Goal: Task Accomplishment & Management: Complete application form

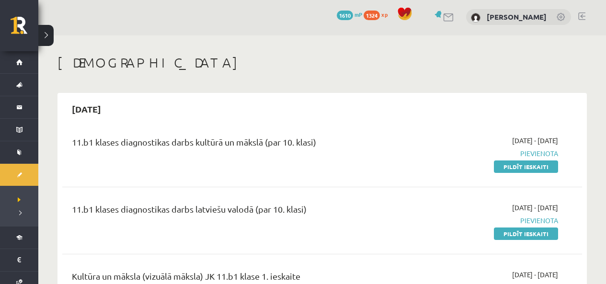
scroll to position [29, 0]
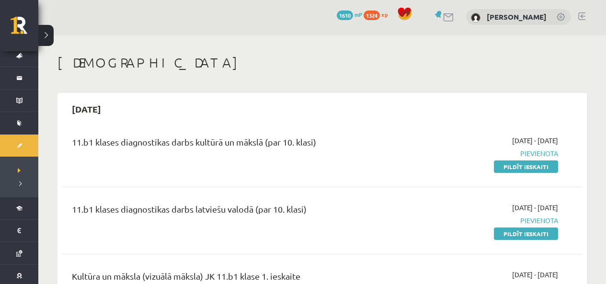
click at [508, 165] on link "Pildīt ieskaiti" at bounding box center [526, 166] width 64 height 12
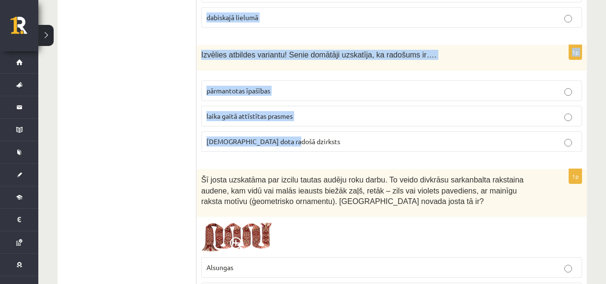
scroll to position [862, 0]
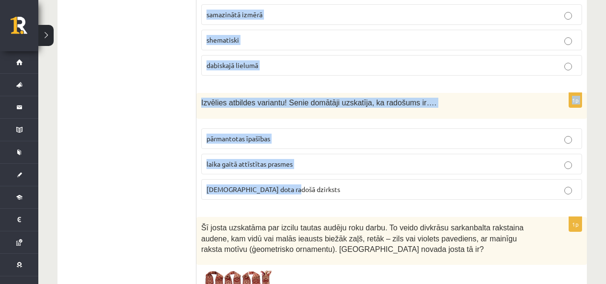
drag, startPoint x: 199, startPoint y: 95, endPoint x: 504, endPoint y: 187, distance: 318.4
copy form "Izvēlies atbildes variantu! Pilskalni tika būvēti.. aizsardzības nolūkiem tirdz…"
drag, startPoint x: 343, startPoint y: 99, endPoint x: 338, endPoint y: 98, distance: 4.9
click at [342, 99] on span "Izvēlies atbildes variantu! Senie domātāji uzskatīja, ka radošums ir…." at bounding box center [318, 103] width 235 height 8
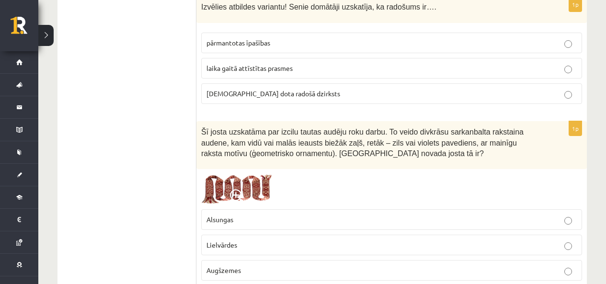
scroll to position [1006, 0]
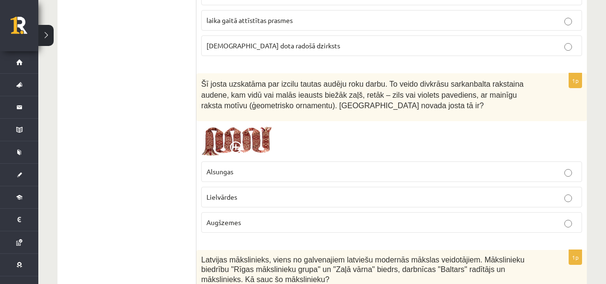
click at [229, 141] on img at bounding box center [237, 141] width 72 height 31
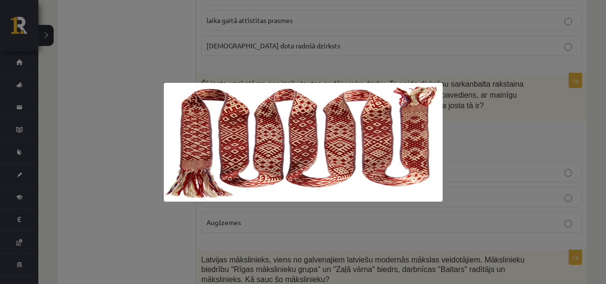
click at [121, 133] on div at bounding box center [303, 142] width 606 height 284
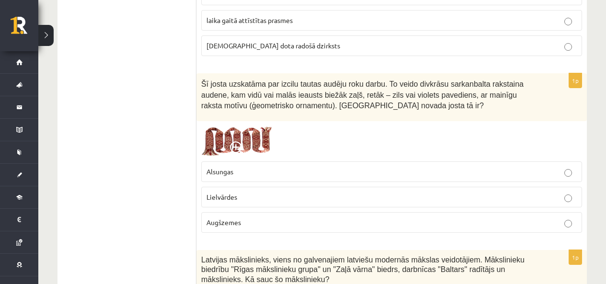
click at [220, 198] on span "Lielvārdes" at bounding box center [221, 197] width 31 height 9
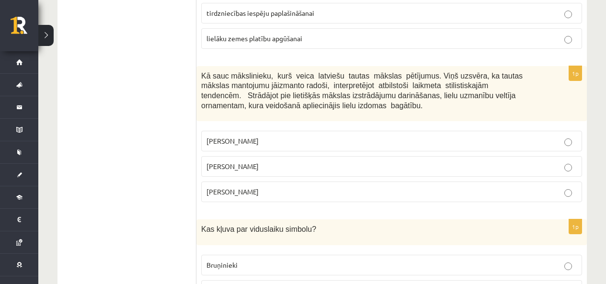
scroll to position [144, 0]
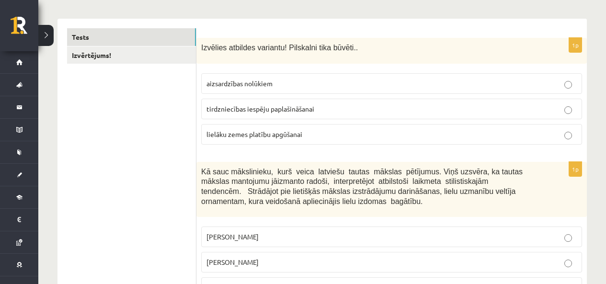
click at [237, 81] on span "aizsardzības nolūkiem" at bounding box center [239, 83] width 66 height 9
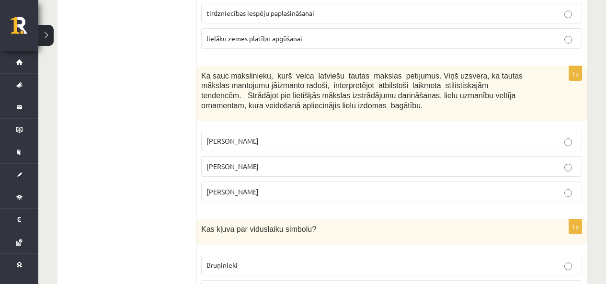
scroll to position [287, 0]
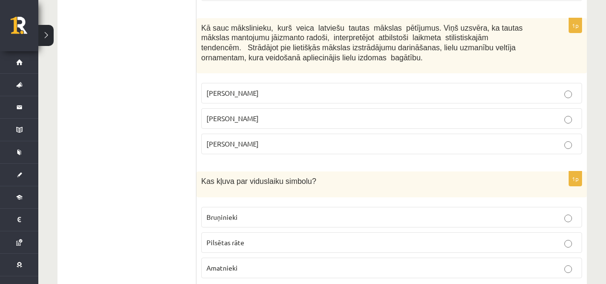
click at [241, 119] on span "Jūlijs Madernieks" at bounding box center [232, 118] width 52 height 9
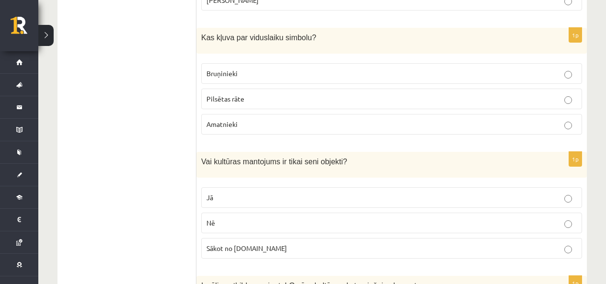
scroll to position [479, 0]
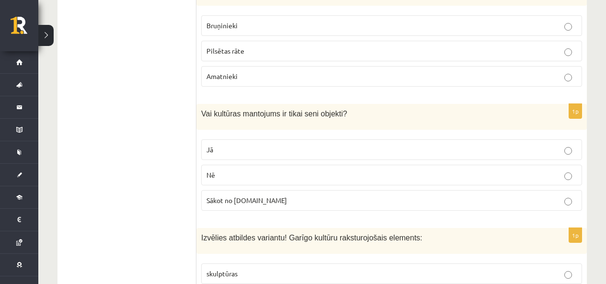
click at [236, 28] on p "Bruņinieki" at bounding box center [391, 26] width 370 height 10
click at [272, 177] on p "Nē" at bounding box center [391, 175] width 370 height 10
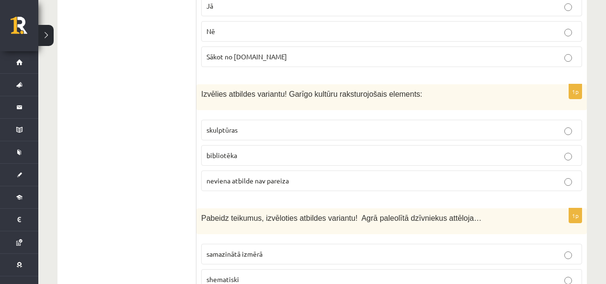
scroll to position [671, 0]
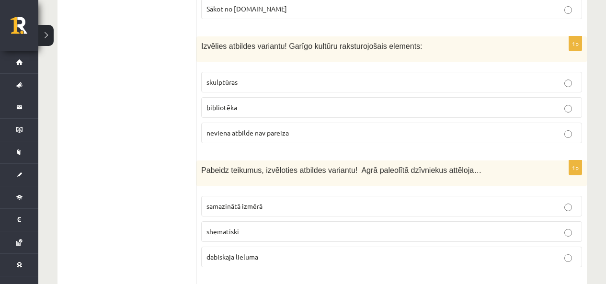
click at [249, 105] on p "bibliotēka" at bounding box center [391, 108] width 370 height 10
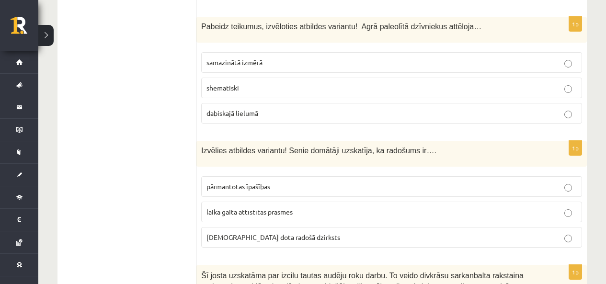
scroll to position [862, 0]
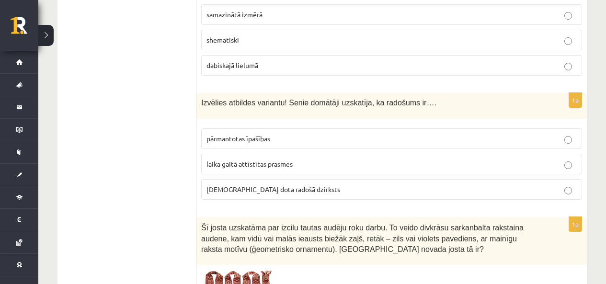
click at [240, 66] on span "dabiskajā lielumā" at bounding box center [232, 65] width 52 height 9
click at [263, 195] on label "dieva dota radošā dzirksts" at bounding box center [391, 189] width 381 height 21
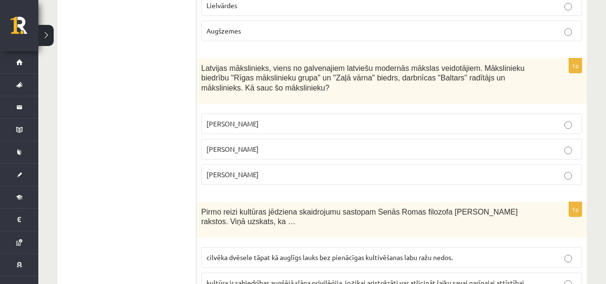
scroll to position [1293, 0]
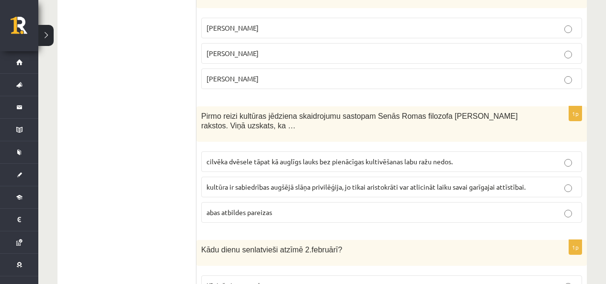
drag, startPoint x: 194, startPoint y: 65, endPoint x: 310, endPoint y: 111, distance: 124.1
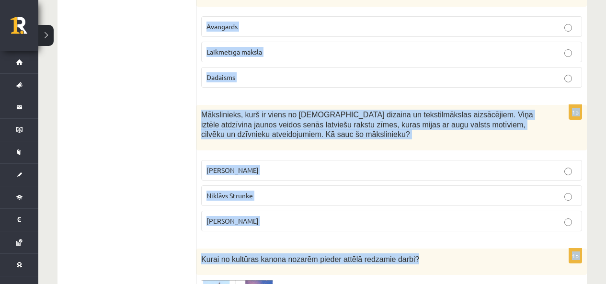
scroll to position [1916, 0]
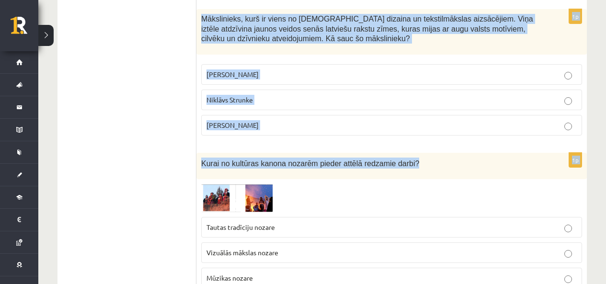
drag, startPoint x: 200, startPoint y: 164, endPoint x: 431, endPoint y: 130, distance: 233.9
copy form "Latvijas mākslinieks, viens no galvenajiem latviešu modernās mākslas veidotājie…"
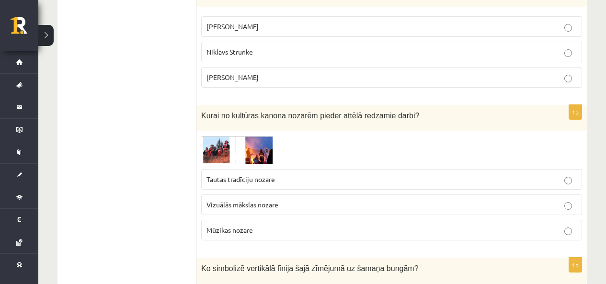
click at [235, 154] on span at bounding box center [237, 158] width 15 height 15
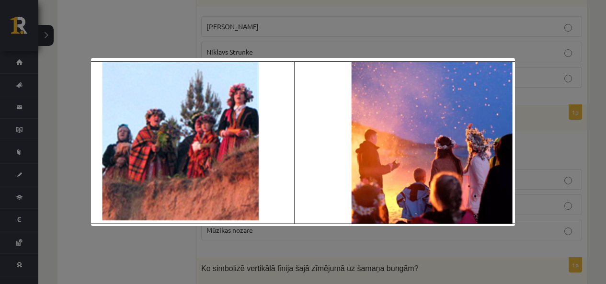
click at [235, 154] on img at bounding box center [303, 142] width 424 height 168
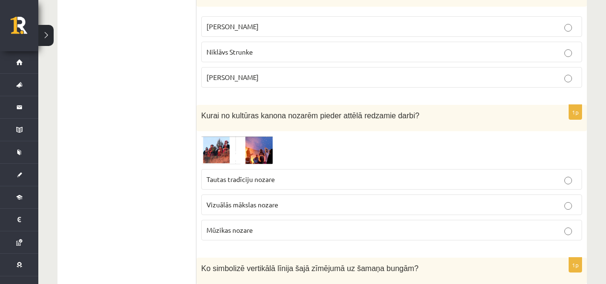
click at [248, 180] on span "Tautas tradīciju nozare" at bounding box center [240, 179] width 69 height 9
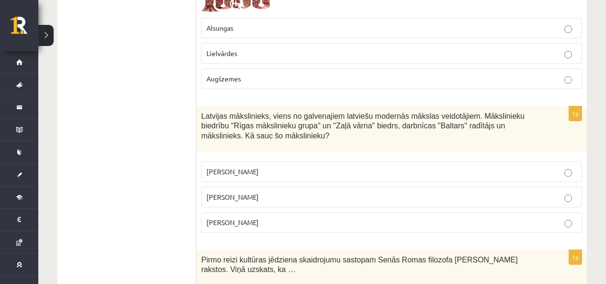
scroll to position [1198, 0]
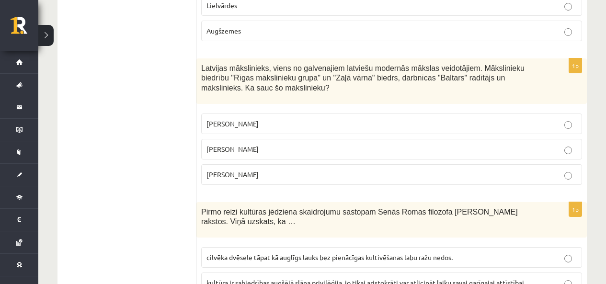
click at [264, 153] on p "Romāns Suta" at bounding box center [391, 149] width 370 height 10
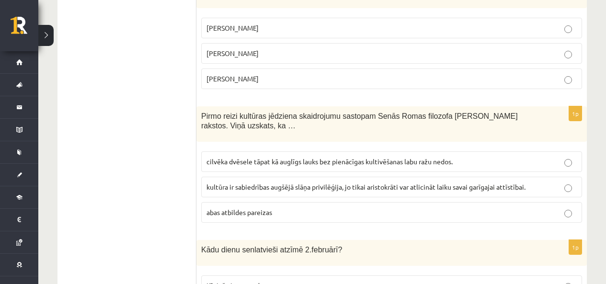
scroll to position [1341, 0]
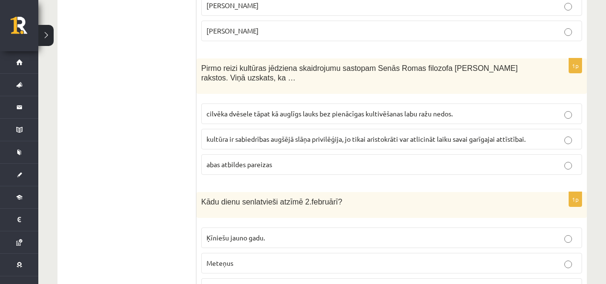
click at [261, 115] on span "cilvēka dvēsele tāpat kā auglīgs lauks bez pienācīgas kultivēšanas labu ražu ne…" at bounding box center [329, 113] width 246 height 9
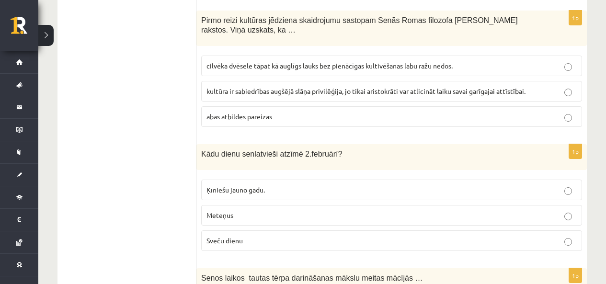
click at [247, 240] on p "Sveču dienu" at bounding box center [391, 241] width 370 height 10
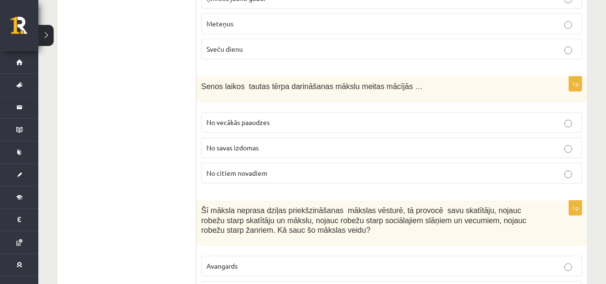
scroll to position [1629, 0]
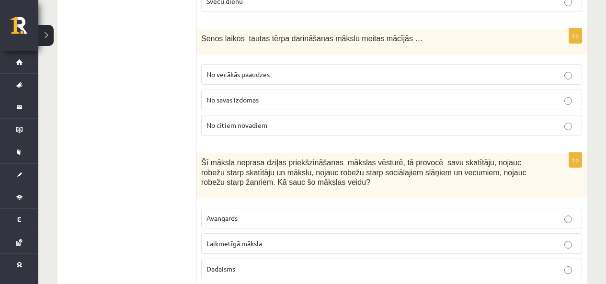
click at [237, 99] on span "No savas izdomas" at bounding box center [232, 99] width 52 height 9
click at [292, 74] on p "No vecākās paaudzes" at bounding box center [391, 74] width 370 height 10
click at [251, 210] on label "Avangards" at bounding box center [391, 218] width 381 height 21
click at [263, 246] on p "Laikmetīgā māksla" at bounding box center [391, 244] width 370 height 10
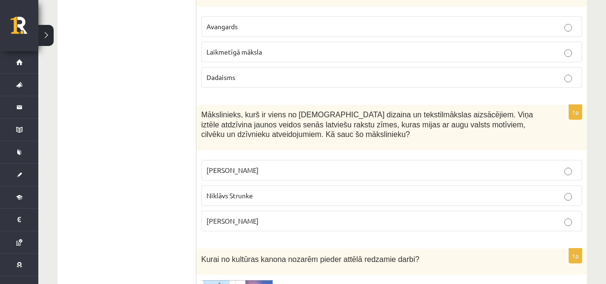
scroll to position [1868, 0]
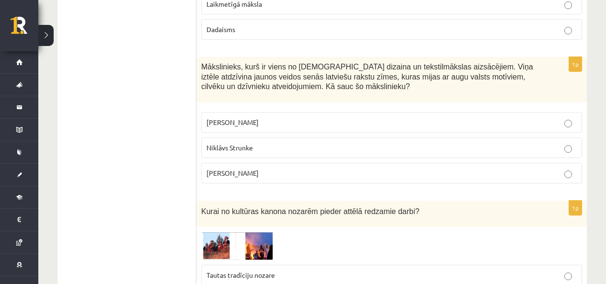
click at [258, 121] on p "Ansis Cīrulis" at bounding box center [391, 122] width 370 height 10
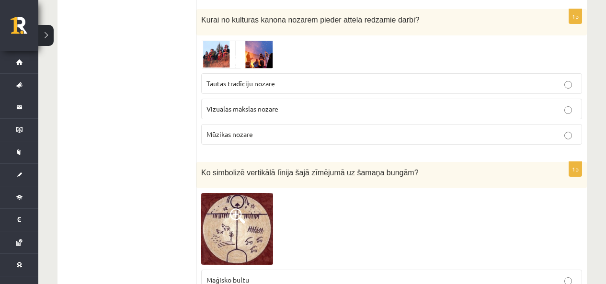
scroll to position [2108, 0]
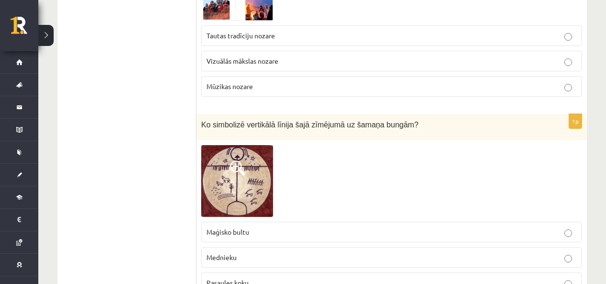
click at [239, 166] on span at bounding box center [237, 167] width 15 height 15
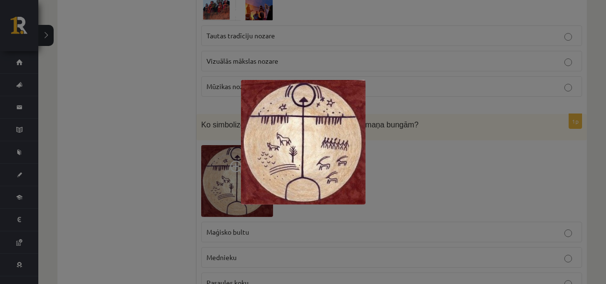
click at [239, 165] on div at bounding box center [303, 142] width 606 height 284
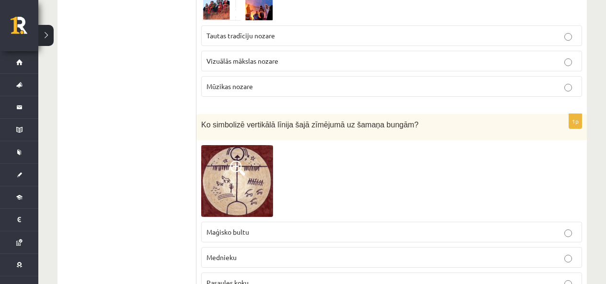
scroll to position [2156, 0]
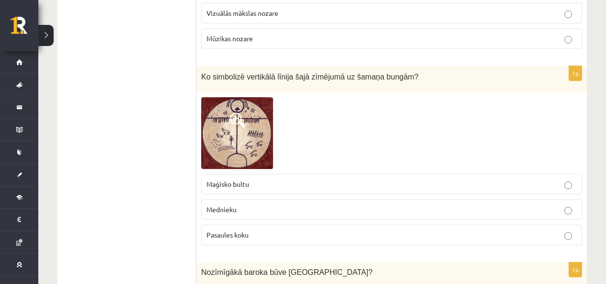
click at [244, 210] on p "Mednieku" at bounding box center [391, 210] width 370 height 10
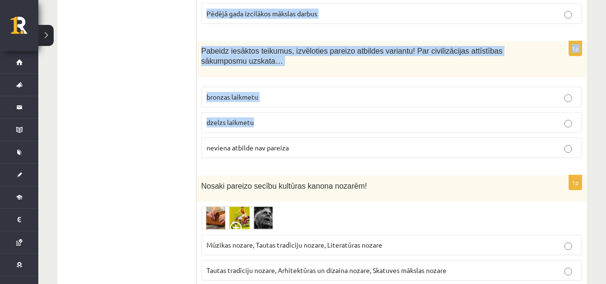
scroll to position [2683, 0]
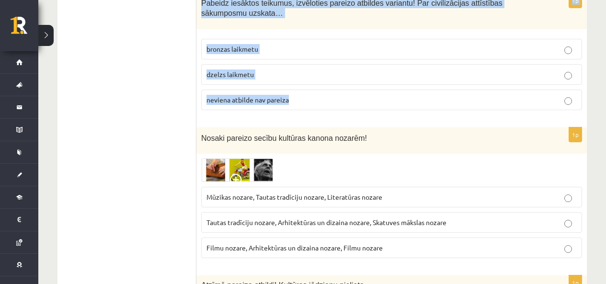
drag, startPoint x: 201, startPoint y: 77, endPoint x: 378, endPoint y: 93, distance: 177.5
copy form "Nozīmīgākā baroka būve Latvijā? Rundāles pils Nacionālais mākslas muzejs Latvij…"
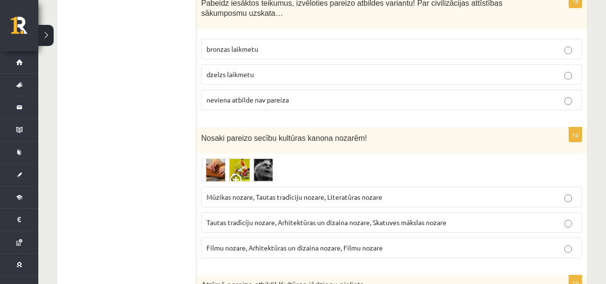
click at [244, 156] on div "1p Nosaki pareizo secību kultūras kanona nozarēm! Mūzikas nozare, Tautas tradīc…" at bounding box center [391, 196] width 390 height 138
click at [240, 170] on img at bounding box center [237, 170] width 72 height 23
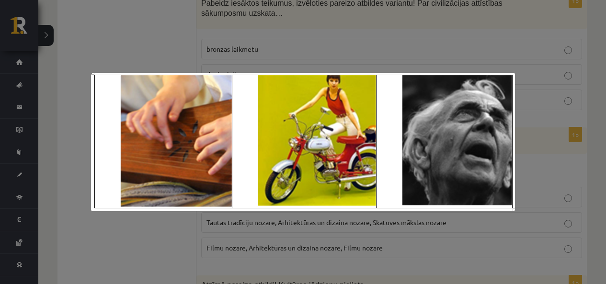
click at [145, 240] on div at bounding box center [303, 142] width 606 height 284
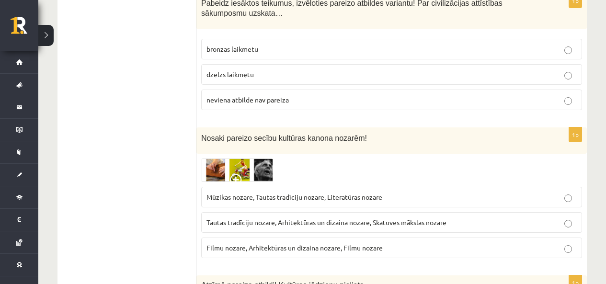
scroll to position [2731, 0]
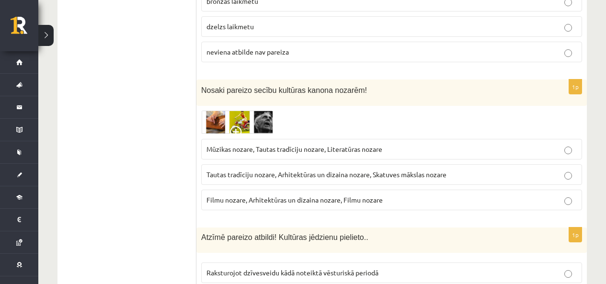
click at [246, 150] on span "Mūzikas nozare, Tautas tradīciju nozare, Literatūras nozare" at bounding box center [294, 149] width 176 height 9
click at [235, 124] on img at bounding box center [237, 122] width 72 height 23
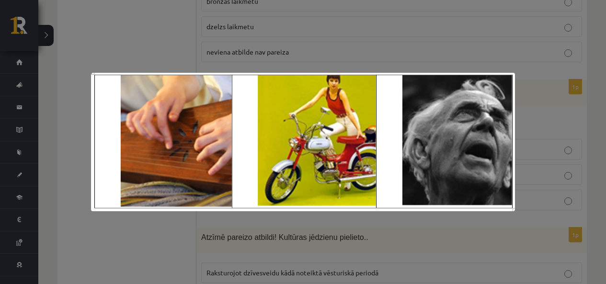
click at [189, 193] on img at bounding box center [303, 142] width 424 height 138
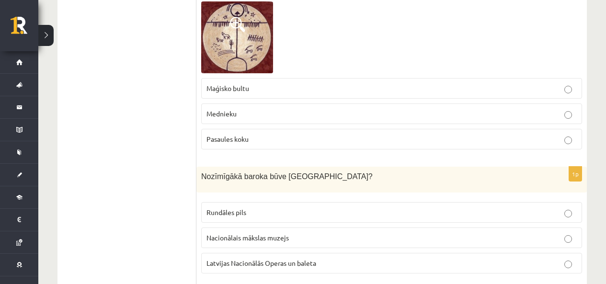
scroll to position [2299, 0]
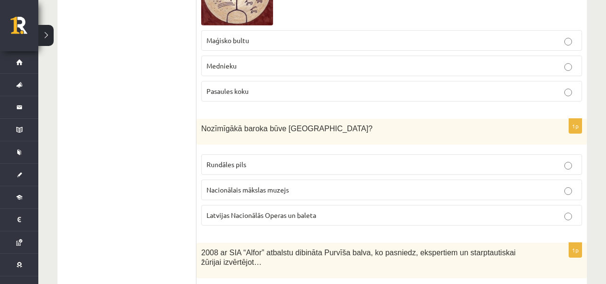
click at [248, 166] on p "Rundāles pils" at bounding box center [391, 165] width 370 height 10
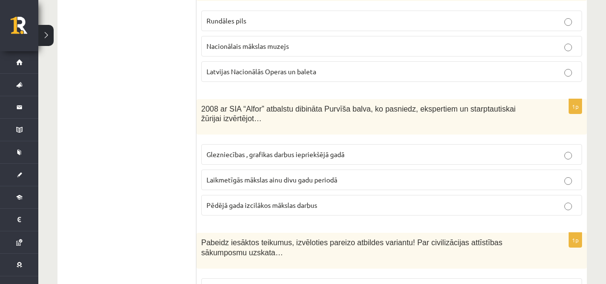
scroll to position [2491, 0]
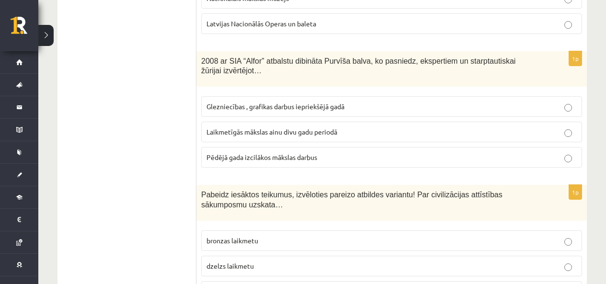
click at [312, 129] on span "Laikmetīgās mākslas ainu divu gadu periodā" at bounding box center [271, 131] width 131 height 9
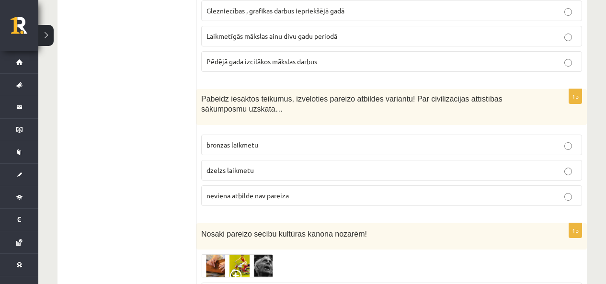
scroll to position [2635, 0]
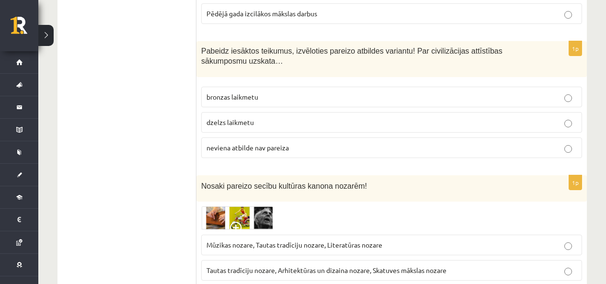
click at [305, 146] on p "neviena atbilde nav pareiza" at bounding box center [391, 148] width 370 height 10
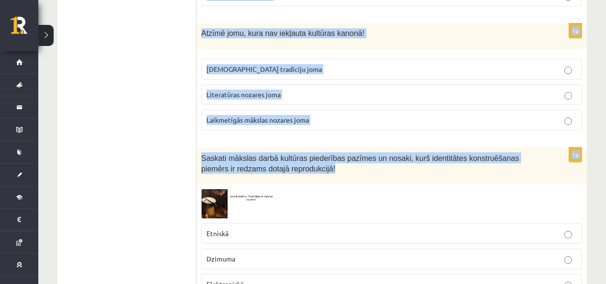
scroll to position [3641, 0]
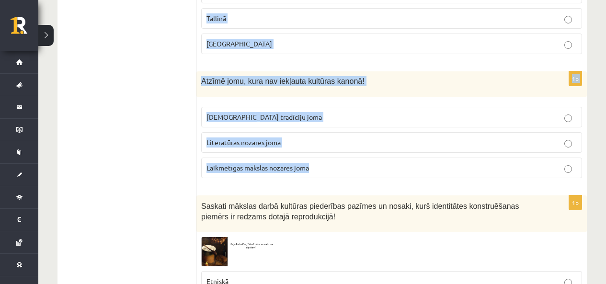
drag, startPoint x: 198, startPoint y: 42, endPoint x: 379, endPoint y: 175, distance: 224.8
copy form "Atzīmē pareizo atbildi! Kultūras jēdzienu pielieto.. Raksturojot dzīvesveidu kā…"
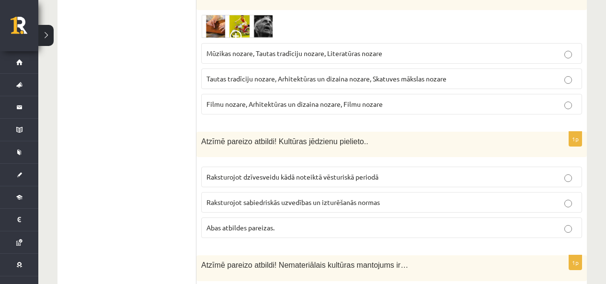
scroll to position [2731, 0]
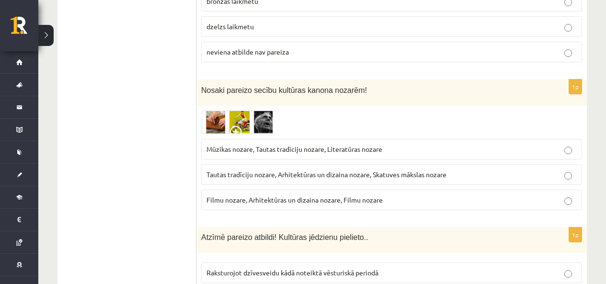
click at [224, 125] on img at bounding box center [237, 122] width 72 height 23
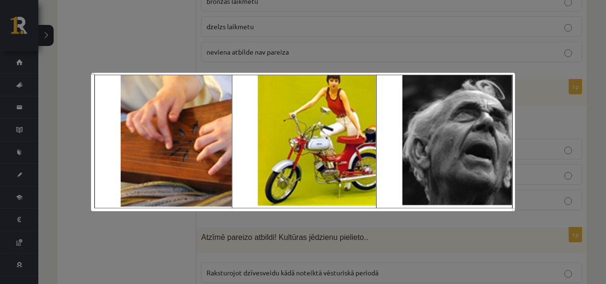
click at [224, 125] on img at bounding box center [303, 142] width 424 height 138
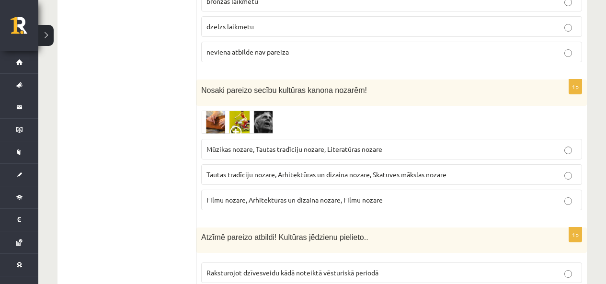
click at [242, 123] on img at bounding box center [237, 122] width 72 height 23
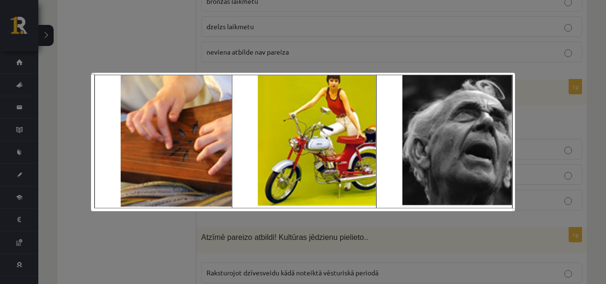
click at [242, 123] on img at bounding box center [303, 142] width 424 height 138
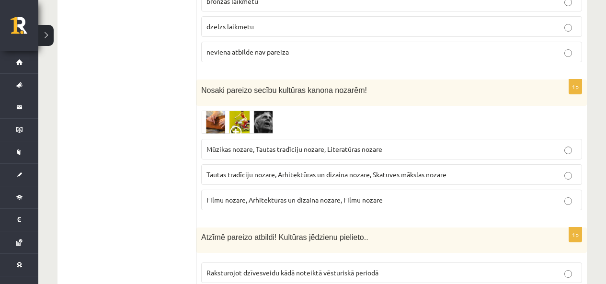
click at [242, 123] on img at bounding box center [237, 122] width 72 height 23
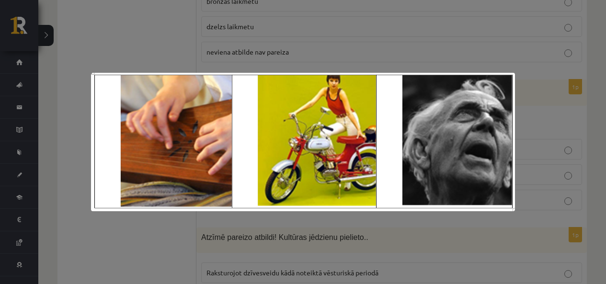
click at [240, 123] on img at bounding box center [303, 142] width 424 height 138
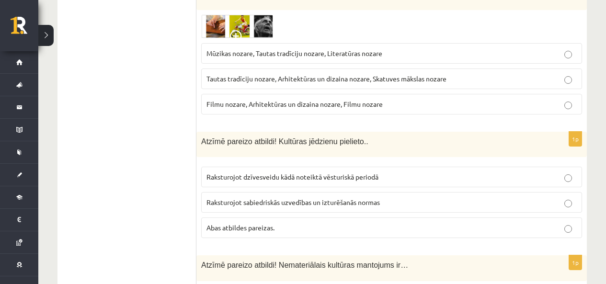
scroll to position [2874, 0]
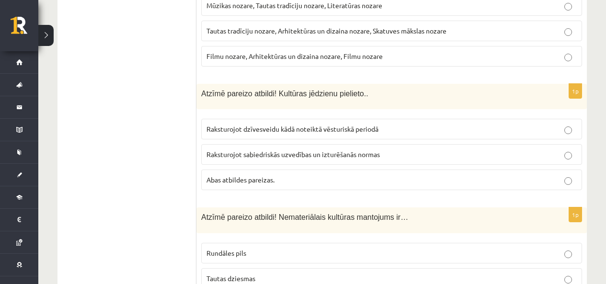
click at [276, 179] on p "Abas atbildes pareizas." at bounding box center [391, 180] width 370 height 10
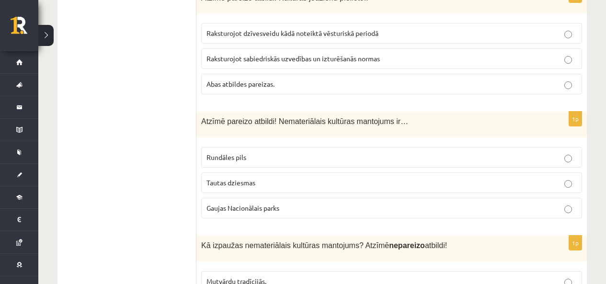
scroll to position [3018, 0]
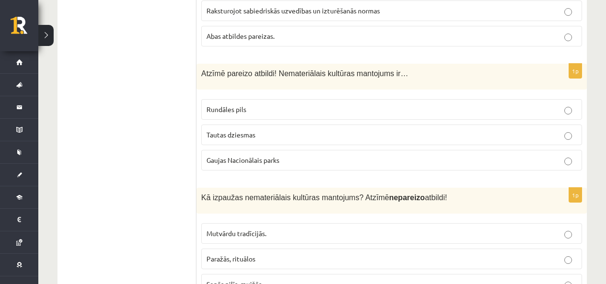
click at [221, 136] on span "Tautas dziesmas" at bounding box center [230, 134] width 49 height 9
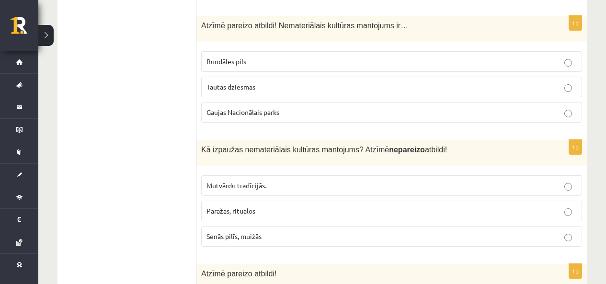
click at [244, 236] on span "Senās pilīs, muižās" at bounding box center [233, 236] width 55 height 9
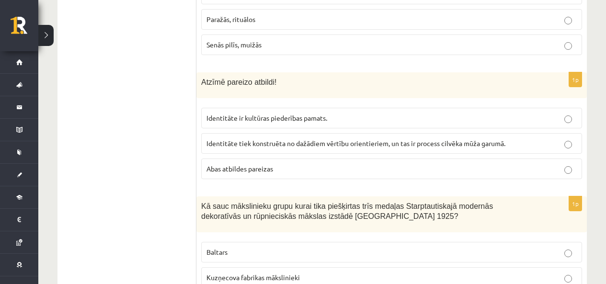
scroll to position [3306, 0]
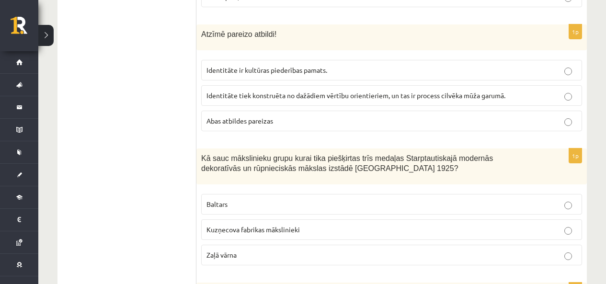
click at [229, 128] on label "Abas atbildes pareizas" at bounding box center [391, 121] width 381 height 21
click at [240, 208] on p "Baltars" at bounding box center [391, 204] width 370 height 10
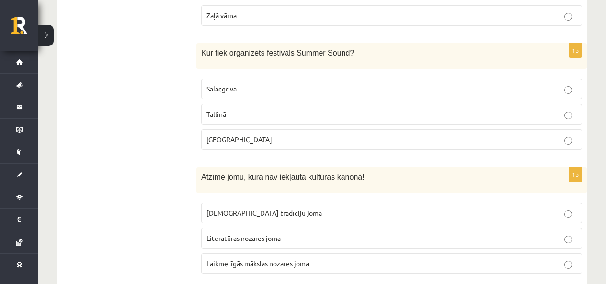
scroll to position [3593, 0]
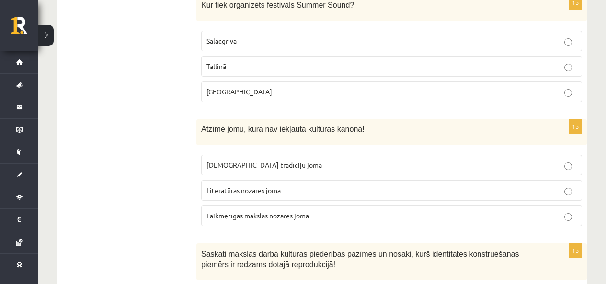
click at [232, 92] on p "Liepājā" at bounding box center [391, 92] width 370 height 10
click at [272, 217] on span "Laikmetīgās mākslas nozares joma" at bounding box center [257, 215] width 103 height 9
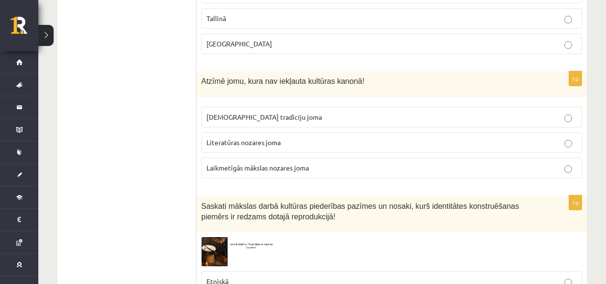
scroll to position [3689, 0]
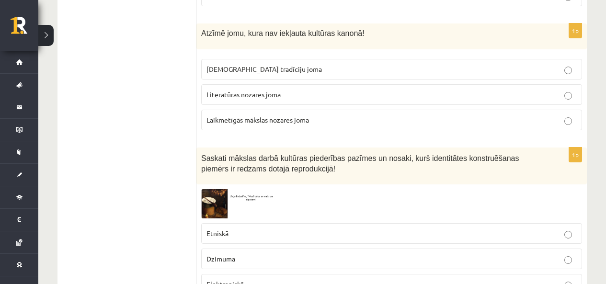
click at [238, 206] on span at bounding box center [237, 212] width 15 height 15
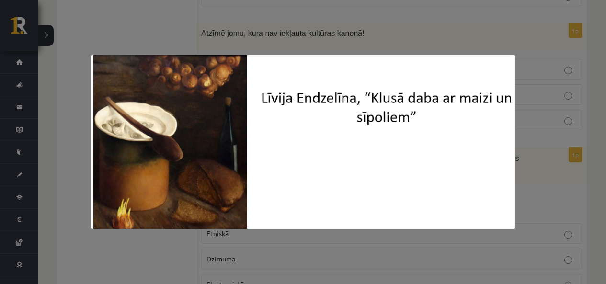
click at [234, 203] on img at bounding box center [303, 141] width 424 height 173
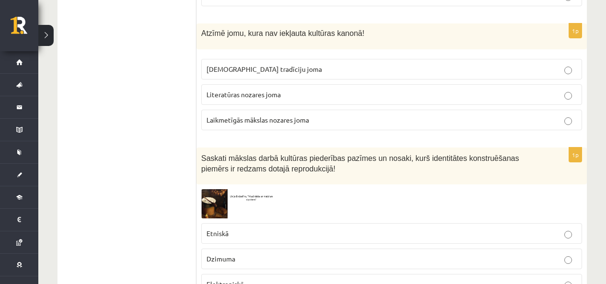
scroll to position [3737, 0]
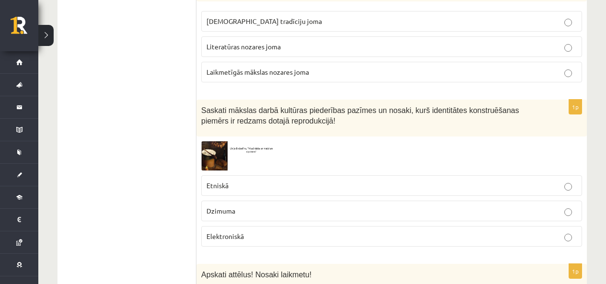
click at [237, 184] on p "Etniskā" at bounding box center [391, 186] width 370 height 10
click at [233, 155] on img at bounding box center [237, 155] width 72 height 29
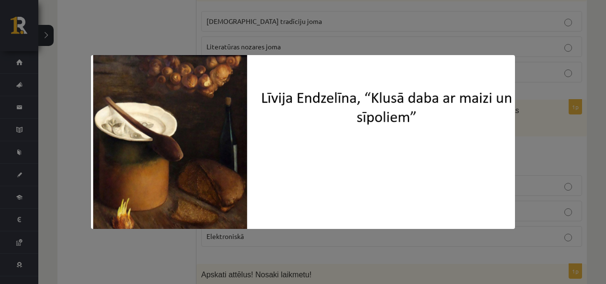
click at [230, 160] on img at bounding box center [303, 141] width 424 height 173
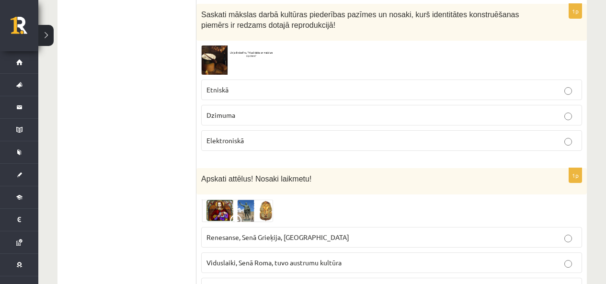
scroll to position [3880, 0]
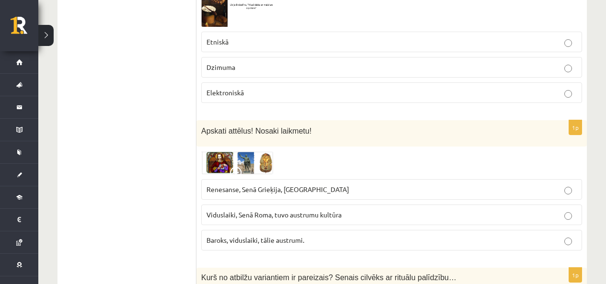
click at [230, 167] on span at bounding box center [237, 174] width 15 height 15
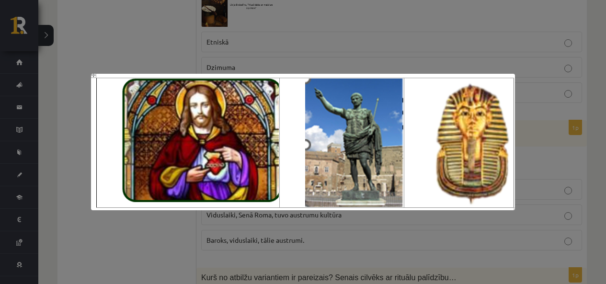
click at [230, 167] on img at bounding box center [303, 142] width 424 height 137
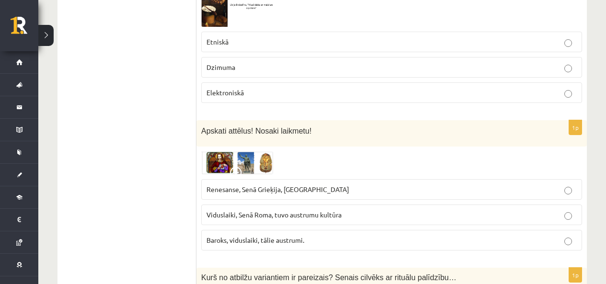
click at [244, 193] on span "Renesanse, Senā Grieķija, Ēģipte" at bounding box center [277, 189] width 143 height 9
click at [237, 162] on img at bounding box center [237, 162] width 72 height 23
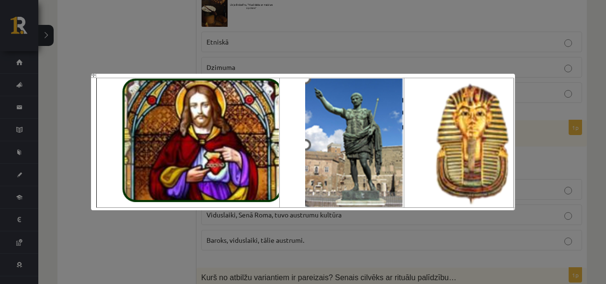
click at [237, 162] on img at bounding box center [303, 142] width 424 height 137
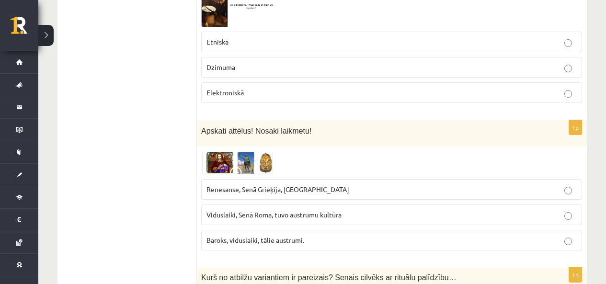
click at [319, 215] on span "Viduslaiki, Senā Roma, tuvo austrumu kultūra" at bounding box center [273, 214] width 135 height 9
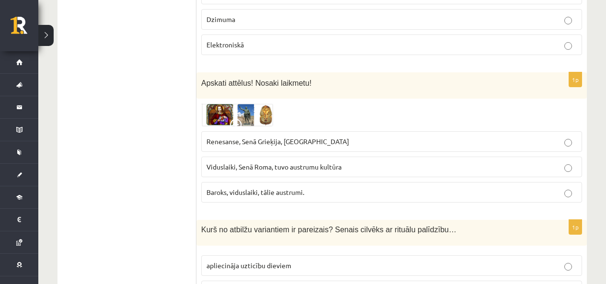
click at [238, 114] on img at bounding box center [237, 114] width 72 height 23
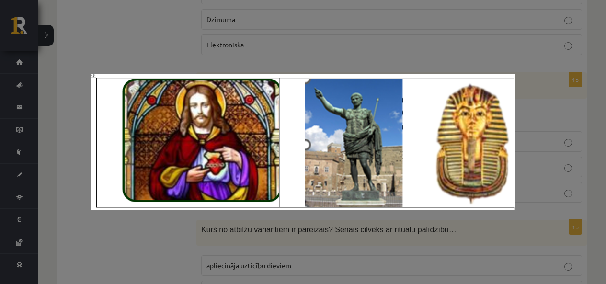
click at [244, 125] on img at bounding box center [303, 142] width 424 height 137
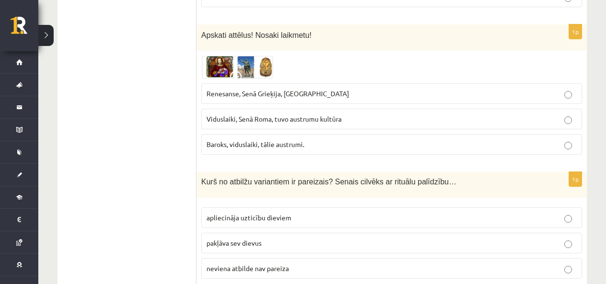
scroll to position [4007, 0]
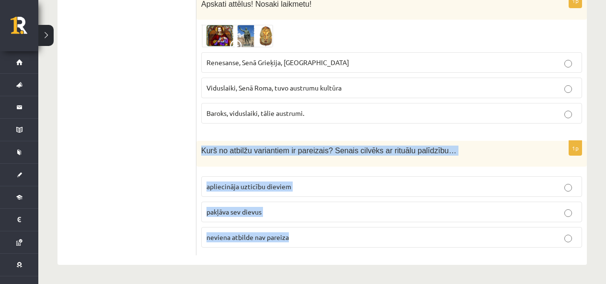
drag, startPoint x: 201, startPoint y: 148, endPoint x: 332, endPoint y: 251, distance: 166.2
click at [332, 251] on div "1p Kurš no atbilžu variantiem ir pareizais? Senais cilvēks ar rituālu palīdzību…" at bounding box center [391, 198] width 390 height 114
copy div "Kurš no atbilžu variantiem ir pareizais? Senais cilvēks ar rituālu palīdzību… a…"
click at [311, 188] on p "apliecināja uzticību dieviem" at bounding box center [391, 187] width 370 height 10
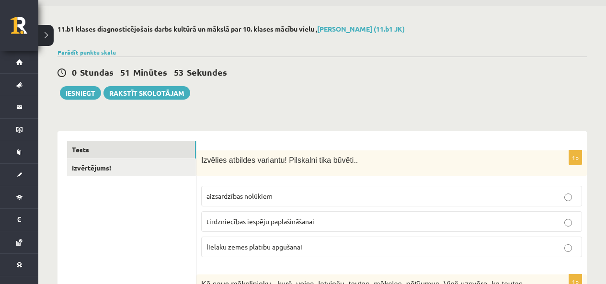
scroll to position [0, 0]
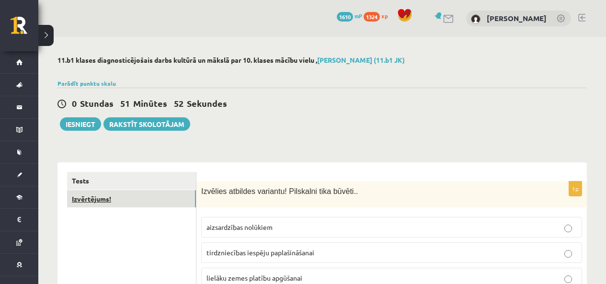
click at [86, 196] on link "Izvērtējums!" at bounding box center [131, 199] width 129 height 18
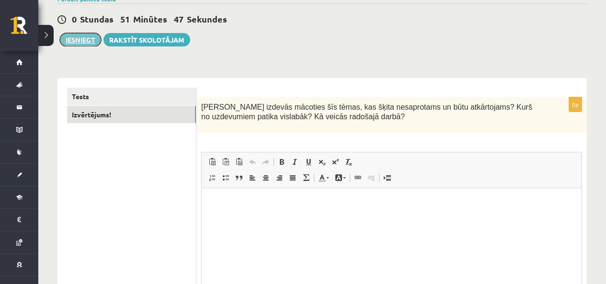
click at [80, 43] on button "Iesniegt" at bounding box center [80, 39] width 41 height 13
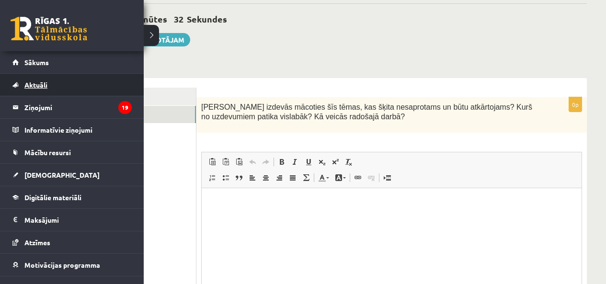
scroll to position [36, 0]
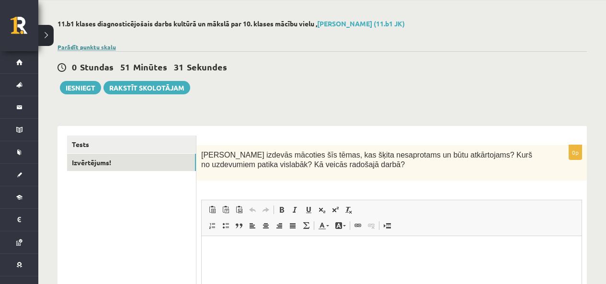
click at [113, 46] on link "Parādīt punktu skalu" at bounding box center [86, 47] width 58 height 8
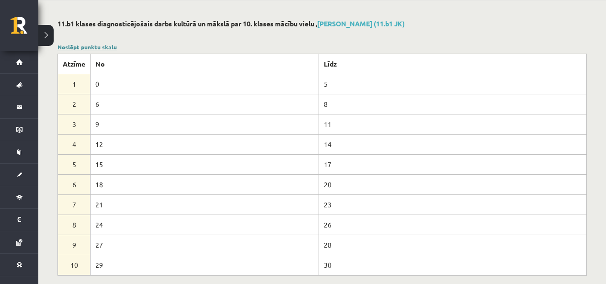
click at [116, 44] on link "Noslēpt punktu skalu" at bounding box center [86, 47] width 59 height 8
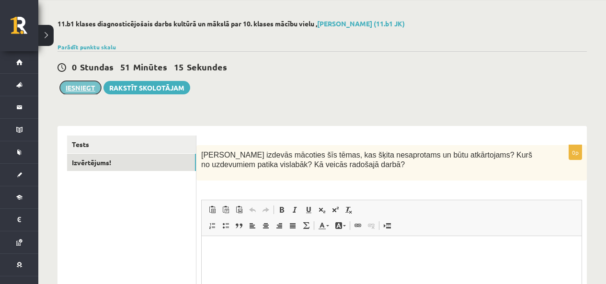
click at [80, 88] on button "Iesniegt" at bounding box center [80, 87] width 41 height 13
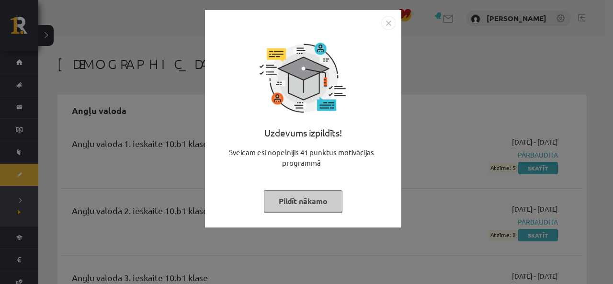
click at [387, 24] on img "Close" at bounding box center [388, 23] width 14 height 14
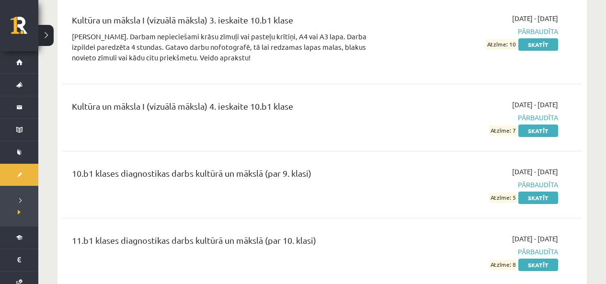
scroll to position [2206, 0]
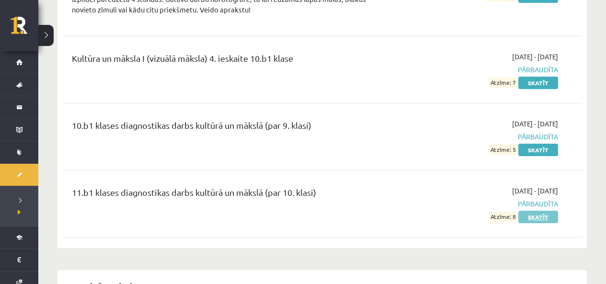
click at [547, 211] on link "Skatīt" at bounding box center [538, 217] width 40 height 12
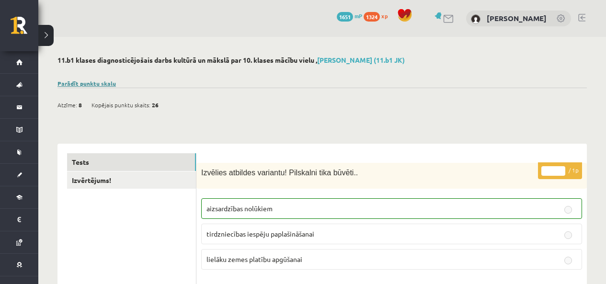
click at [95, 85] on link "Parādīt punktu skalu" at bounding box center [86, 84] width 58 height 8
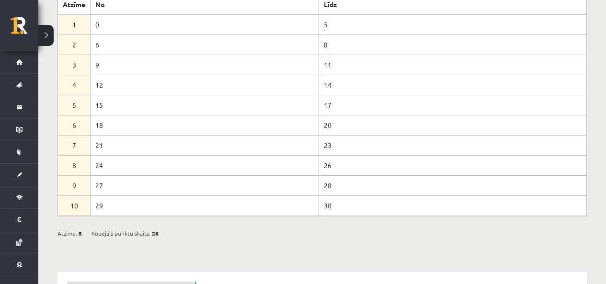
scroll to position [192, 0]
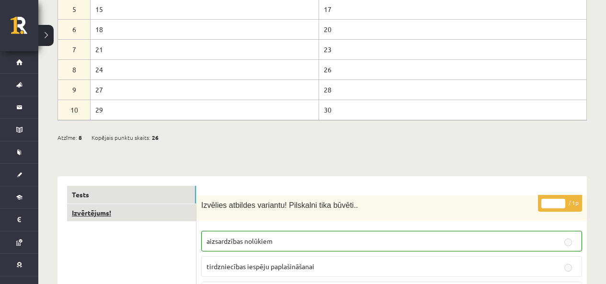
click at [159, 218] on link "Izvērtējums!" at bounding box center [131, 213] width 129 height 18
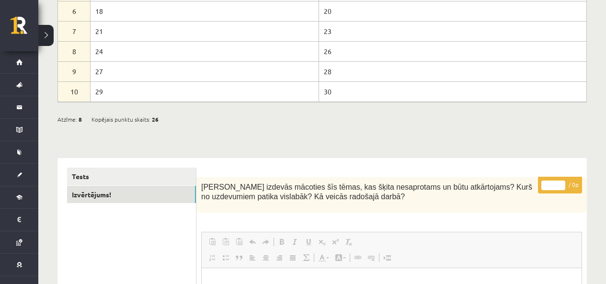
scroll to position [66, 0]
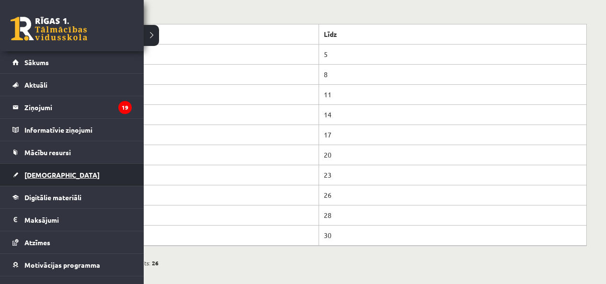
click at [35, 178] on span "[DEMOGRAPHIC_DATA]" at bounding box center [61, 175] width 75 height 9
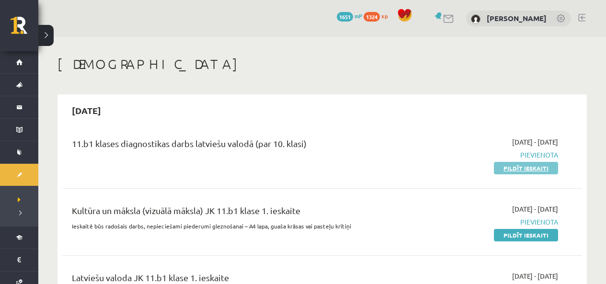
click at [536, 172] on link "Pildīt ieskaiti" at bounding box center [526, 168] width 64 height 12
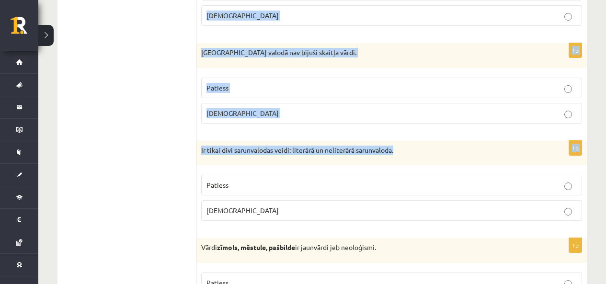
scroll to position [2897, 0]
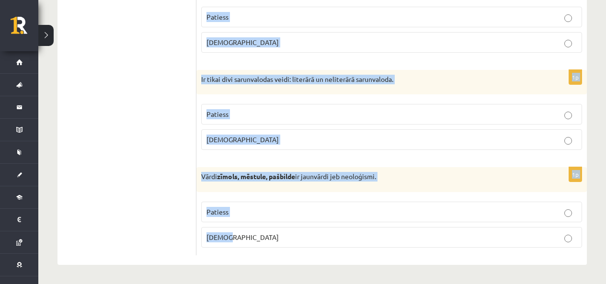
drag, startPoint x: 204, startPoint y: 33, endPoint x: 393, endPoint y: 233, distance: 275.5
copy form "Loremipsumd si ametcon adi elitseddo? 0e Tempo incidi, utlabo, etdolor ma aliqu…"
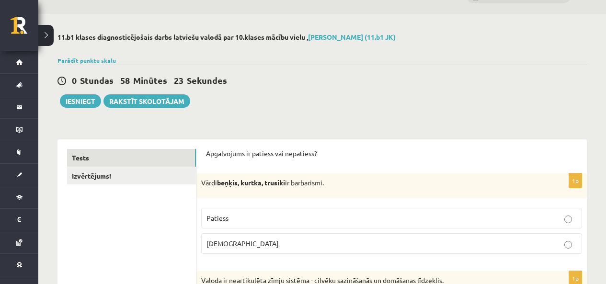
scroll to position [71, 0]
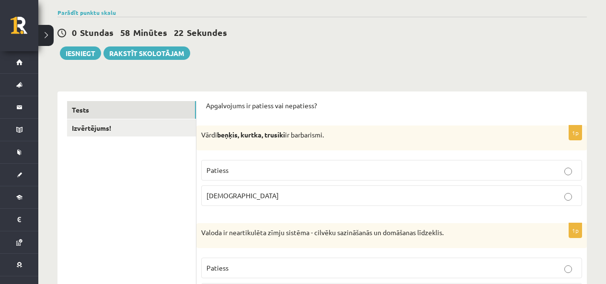
click at [308, 164] on label "Patiess" at bounding box center [391, 170] width 381 height 21
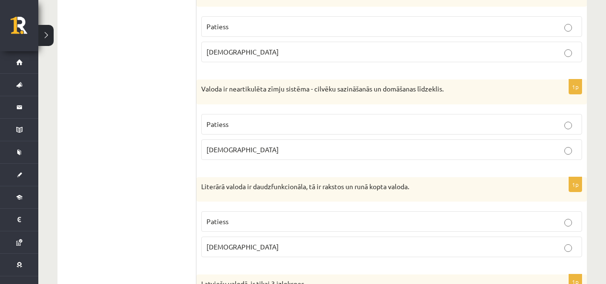
click at [308, 154] on p "Aplams" at bounding box center [391, 150] width 370 height 10
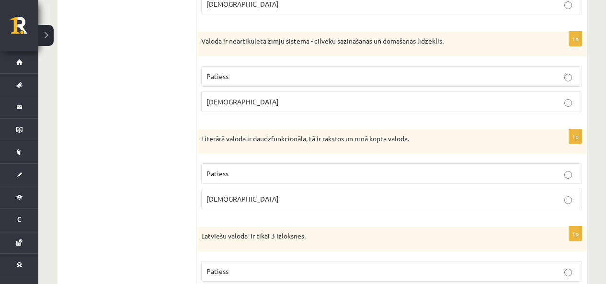
scroll to position [310, 0]
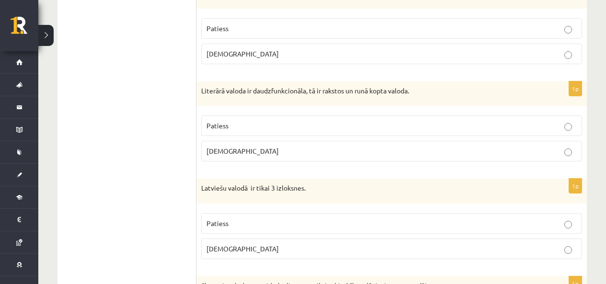
click at [267, 129] on p "Patiess" at bounding box center [391, 126] width 370 height 10
click at [287, 251] on p "Aplams" at bounding box center [391, 249] width 370 height 10
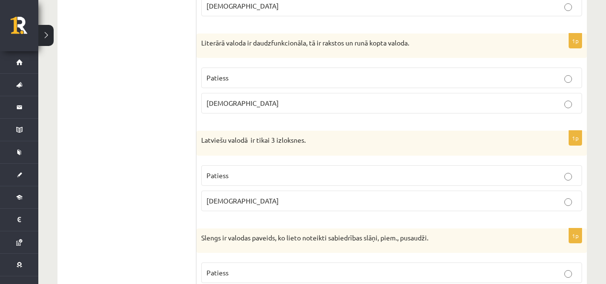
click at [297, 268] on p "Patiess" at bounding box center [391, 273] width 370 height 10
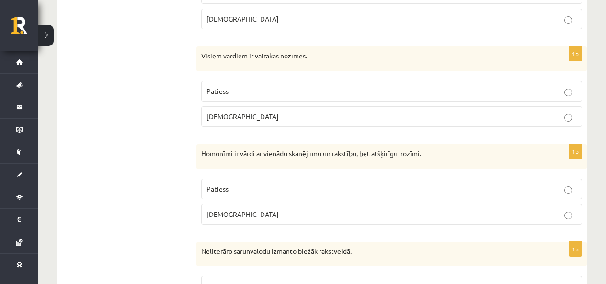
scroll to position [686, 0]
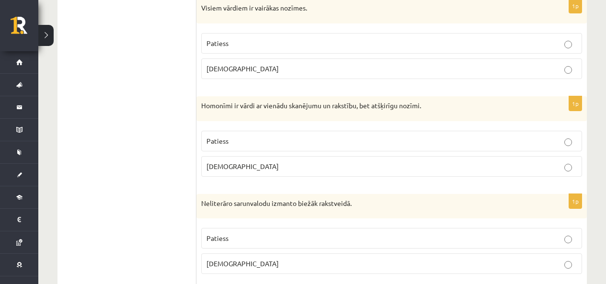
click at [246, 67] on p "Aplams" at bounding box center [391, 69] width 370 height 10
click at [272, 144] on p "Patiess" at bounding box center [391, 141] width 370 height 10
click at [260, 260] on p "Aplams" at bounding box center [391, 264] width 370 height 10
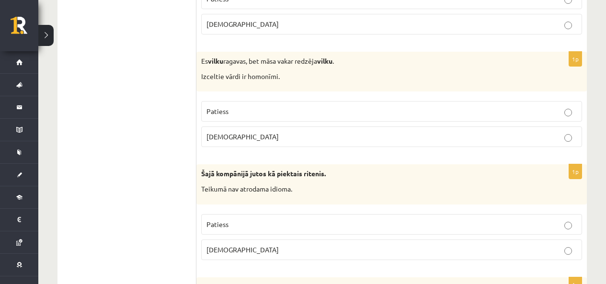
scroll to position [973, 0]
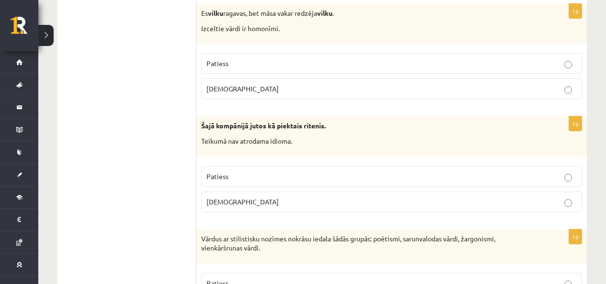
click at [270, 69] on label "Patiess" at bounding box center [391, 63] width 381 height 21
click at [269, 202] on p "Aplams" at bounding box center [391, 202] width 370 height 10
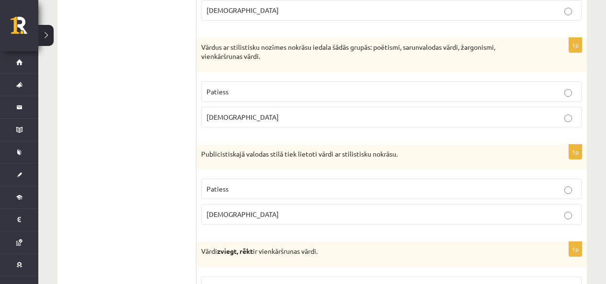
scroll to position [1213, 0]
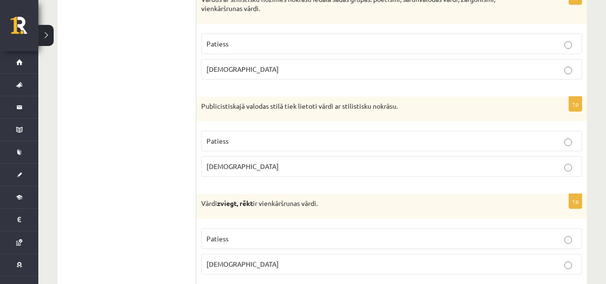
click at [258, 49] on label "Patiess" at bounding box center [391, 44] width 381 height 21
click at [263, 140] on p "Patiess" at bounding box center [391, 141] width 370 height 10
click at [271, 239] on p "Patiess" at bounding box center [391, 239] width 370 height 10
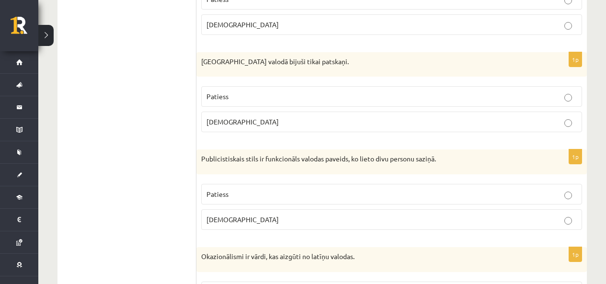
scroll to position [1500, 0]
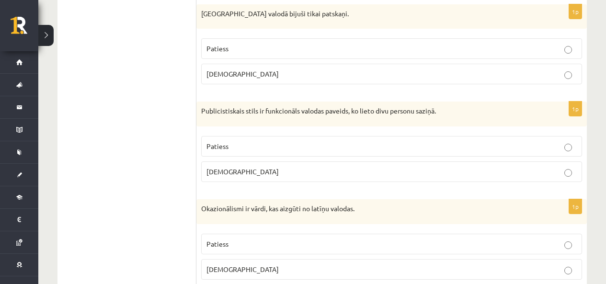
click at [258, 81] on label "Aplams" at bounding box center [391, 74] width 381 height 21
click at [255, 170] on p "Aplams" at bounding box center [391, 172] width 370 height 10
click at [252, 268] on p "Aplams" at bounding box center [391, 269] width 370 height 10
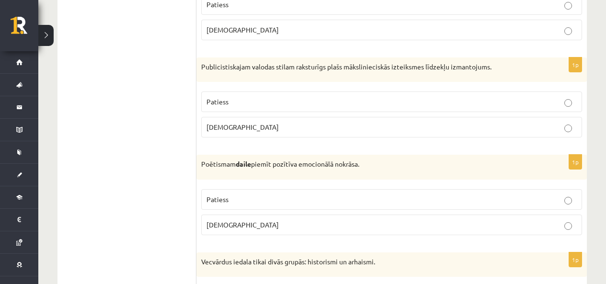
scroll to position [1787, 0]
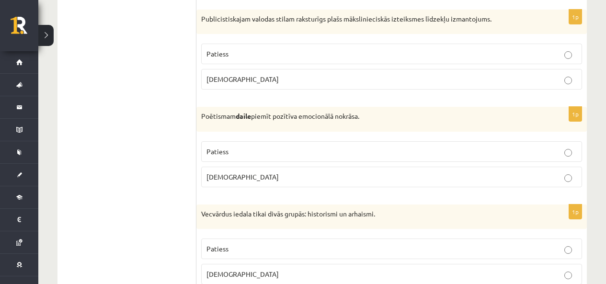
click at [256, 51] on p "Patiess" at bounding box center [391, 54] width 370 height 10
click at [264, 152] on p "Patiess" at bounding box center [391, 152] width 370 height 10
click at [266, 249] on p "Patiess" at bounding box center [391, 249] width 370 height 10
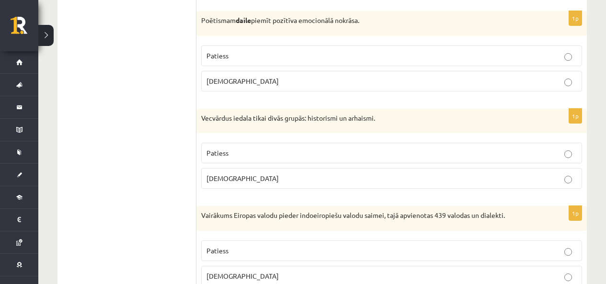
scroll to position [1931, 0]
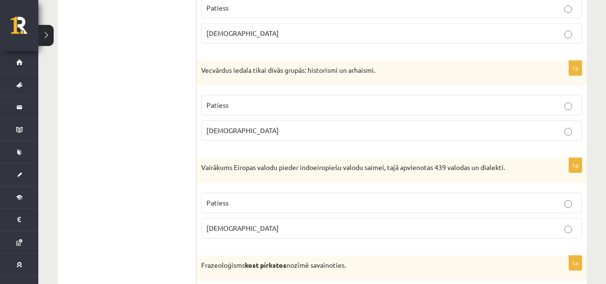
click at [265, 206] on p "Patiess" at bounding box center [391, 203] width 370 height 10
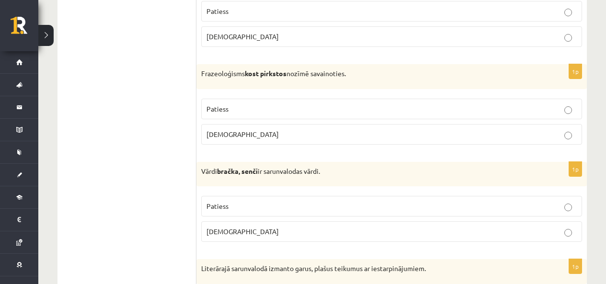
scroll to position [2171, 0]
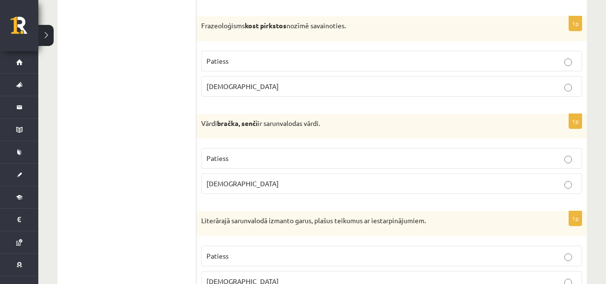
click at [254, 84] on p "Aplams" at bounding box center [391, 86] width 370 height 10
click at [232, 160] on p "Patiess" at bounding box center [391, 158] width 370 height 10
click at [237, 269] on fieldset "Patiess Aplams" at bounding box center [391, 268] width 381 height 54
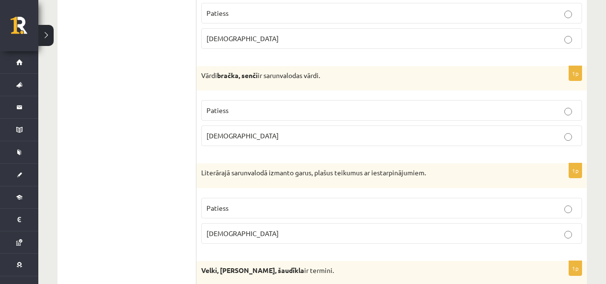
scroll to position [2266, 0]
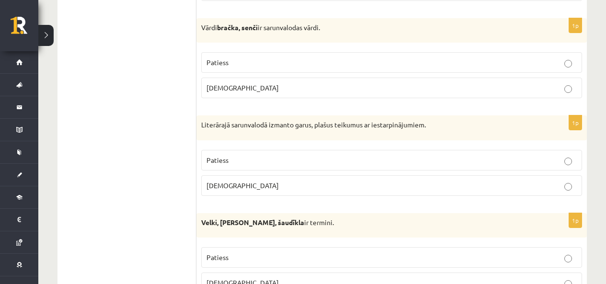
click at [309, 172] on fieldset "Patiess Aplams" at bounding box center [391, 172] width 381 height 54
click at [314, 183] on p "Aplams" at bounding box center [391, 186] width 370 height 10
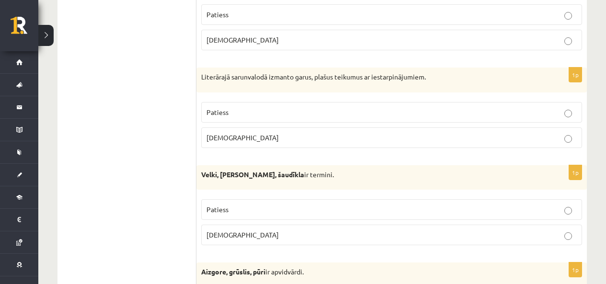
click at [317, 235] on p "Aplams" at bounding box center [391, 235] width 370 height 10
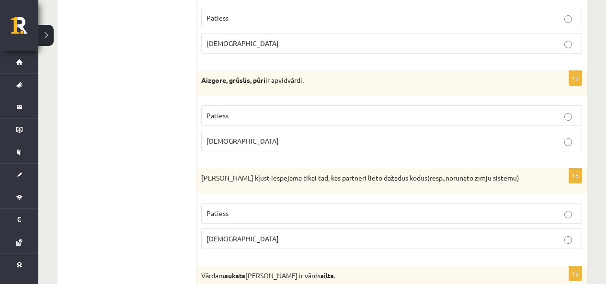
scroll to position [2554, 0]
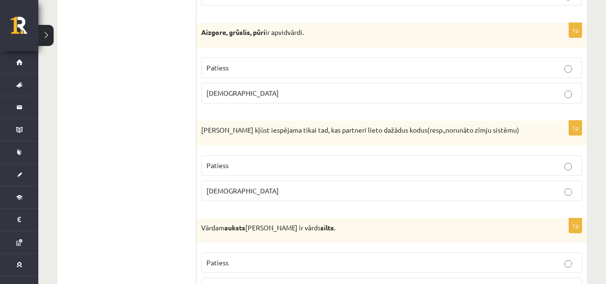
click at [283, 69] on p "Patiess" at bounding box center [391, 68] width 370 height 10
click at [284, 198] on label "Aplams" at bounding box center [391, 191] width 381 height 21
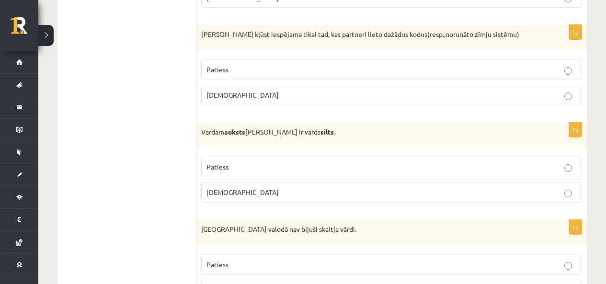
scroll to position [2698, 0]
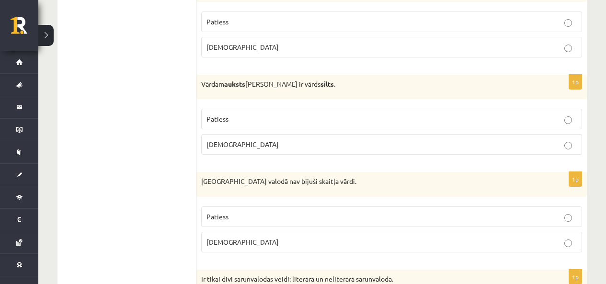
click at [328, 116] on p "Patiess" at bounding box center [391, 119] width 370 height 10
click at [342, 219] on p "Patiess" at bounding box center [391, 217] width 370 height 10
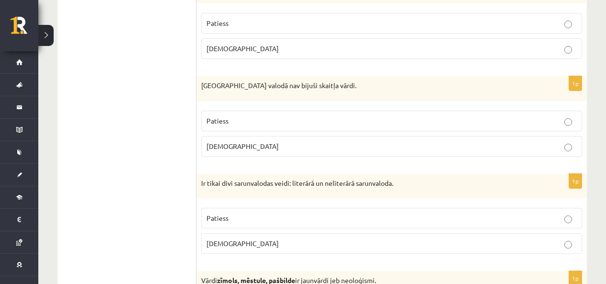
scroll to position [2841, 0]
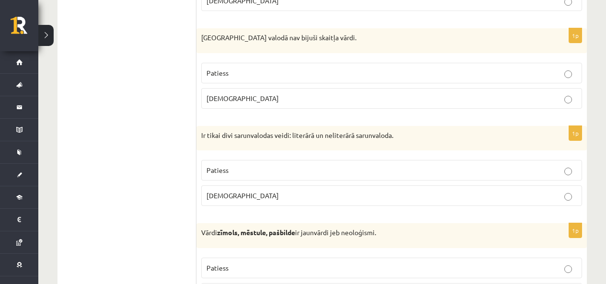
click at [343, 171] on p "Patiess" at bounding box center [391, 170] width 370 height 10
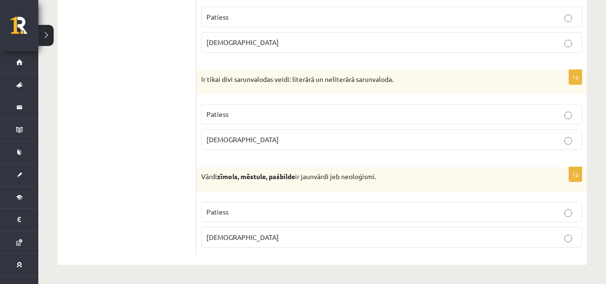
click at [327, 214] on p "Patiess" at bounding box center [391, 212] width 370 height 10
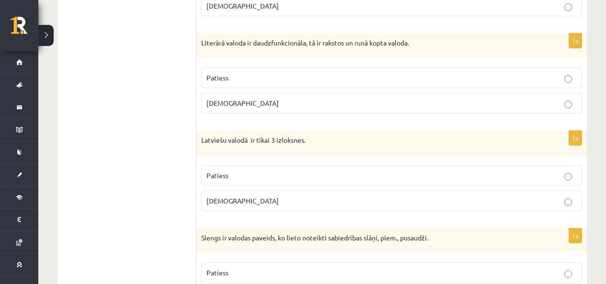
scroll to position [0, 0]
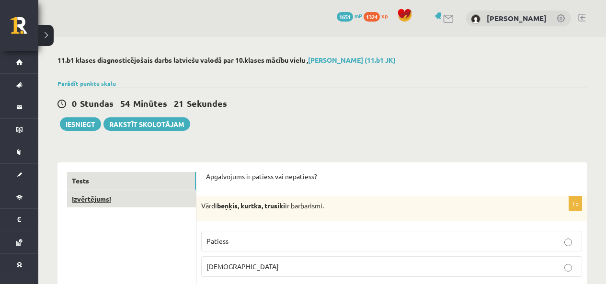
click at [148, 205] on link "Izvērtējums!" at bounding box center [131, 199] width 129 height 18
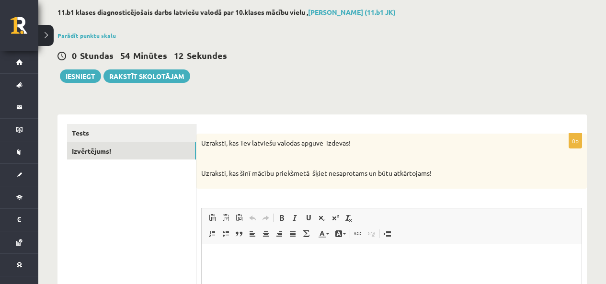
scroll to position [96, 0]
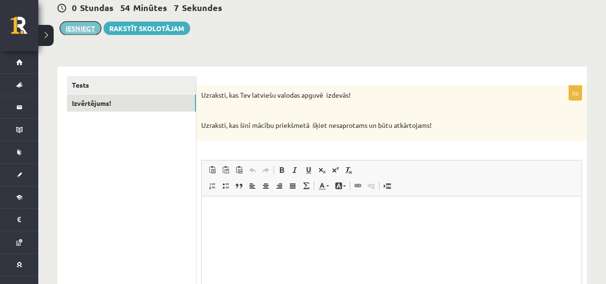
click at [79, 34] on button "Iesniegt" at bounding box center [80, 28] width 41 height 13
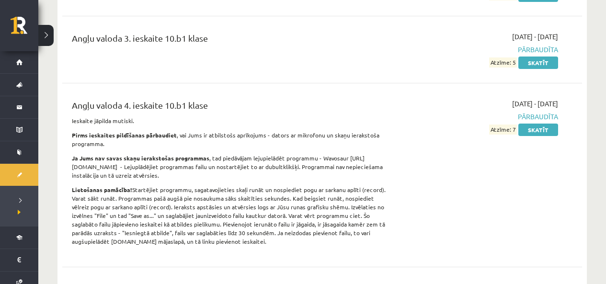
scroll to position [287, 0]
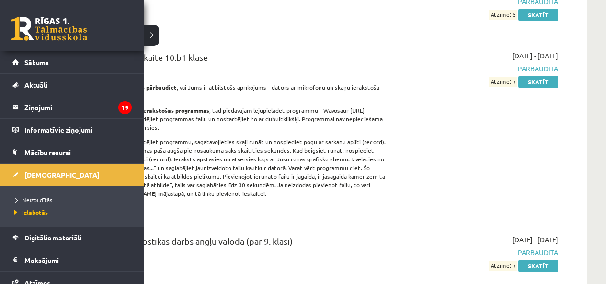
click at [50, 198] on span "Neizpildītās" at bounding box center [32, 200] width 40 height 8
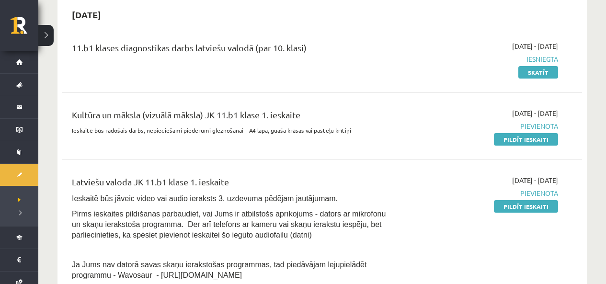
scroll to position [144, 0]
